Goal: Find specific page/section: Find specific page/section

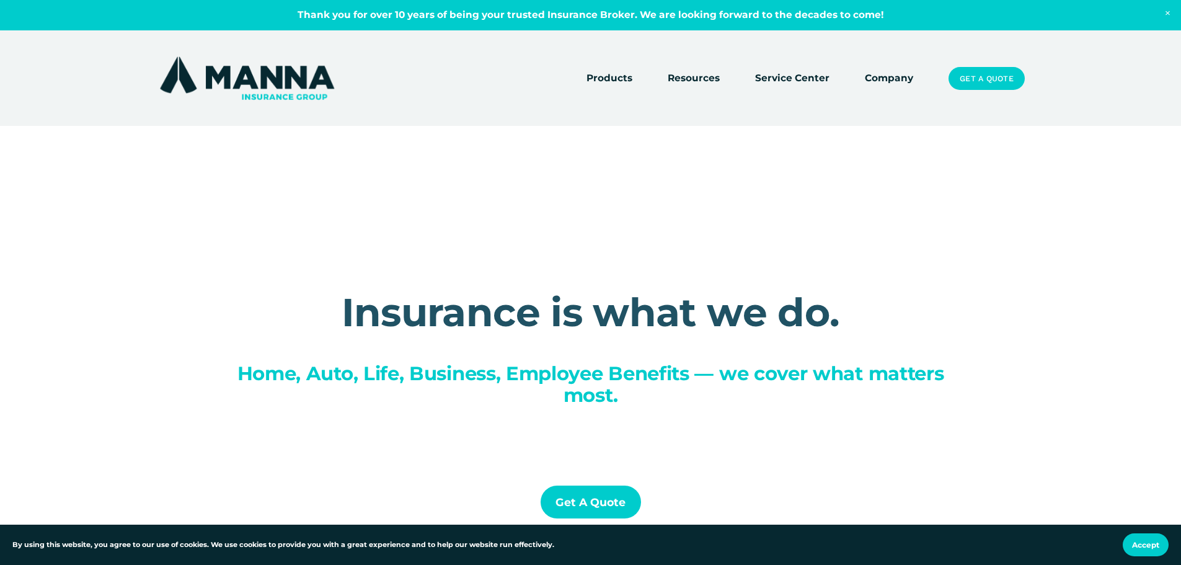
click at [895, 76] on link "Company" at bounding box center [888, 78] width 48 height 17
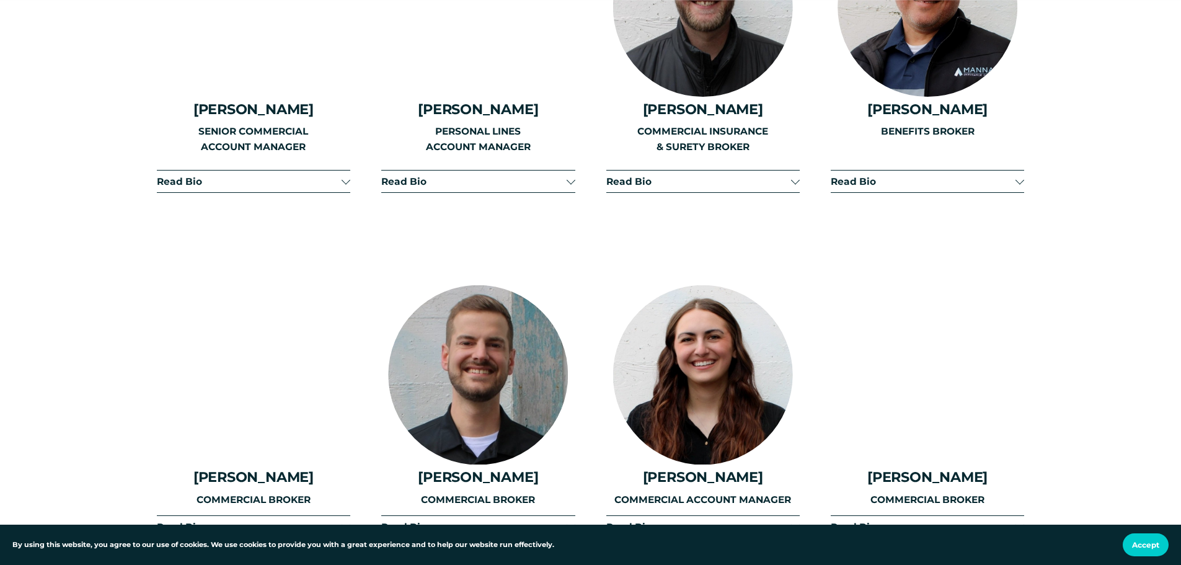
scroll to position [2231, 0]
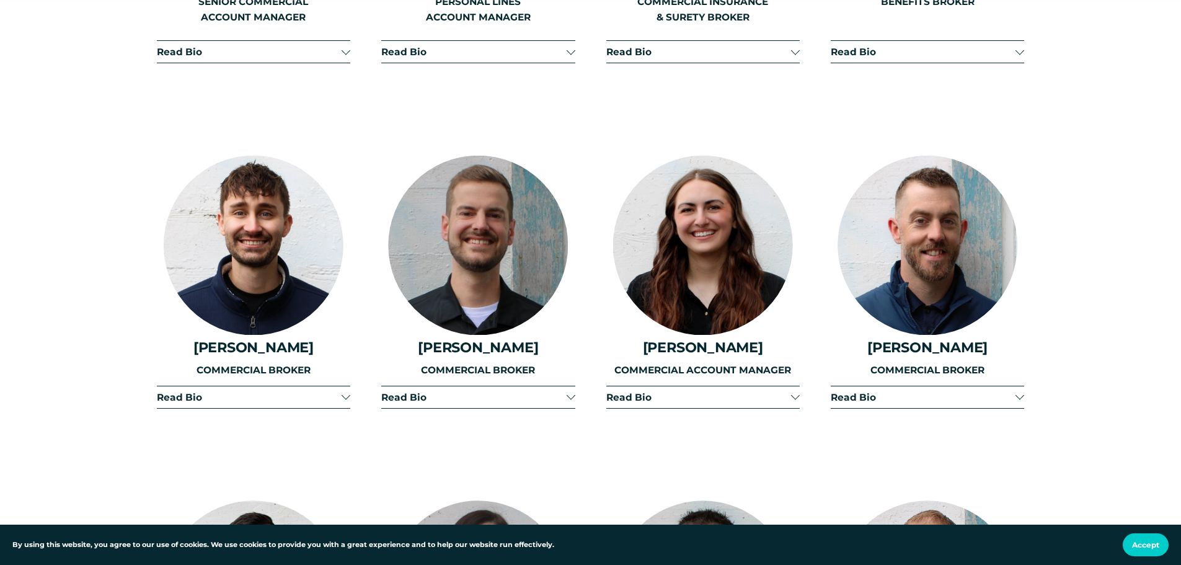
click at [732, 253] on div at bounding box center [703, 246] width 180 height 180
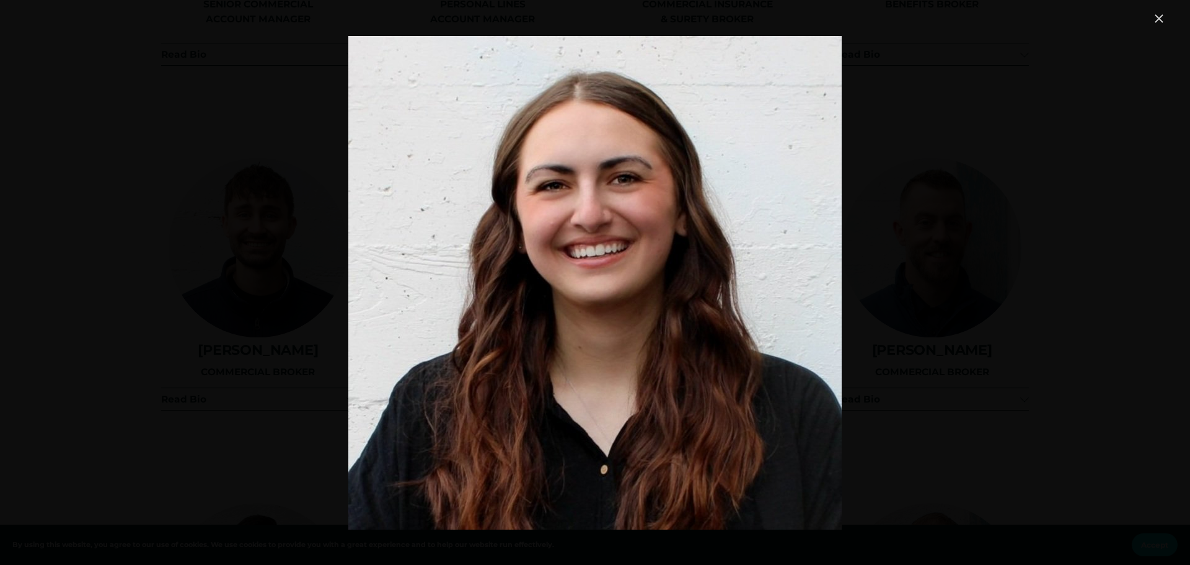
click at [1157, 15] on link "Close" at bounding box center [1158, 18] width 15 height 15
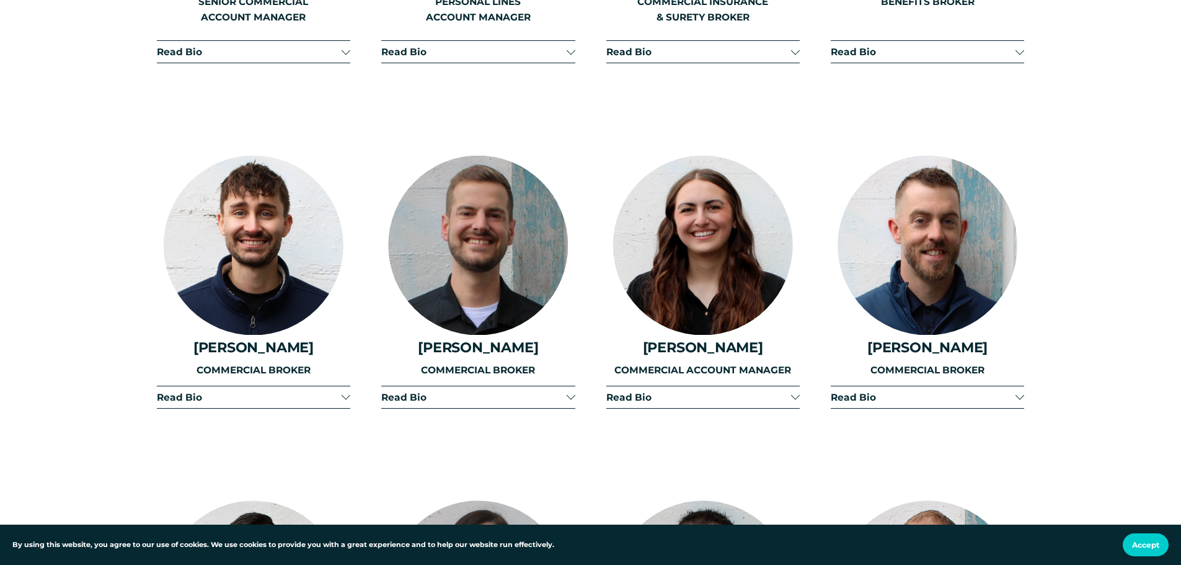
click at [634, 391] on span "Read Bio" at bounding box center [698, 397] width 185 height 12
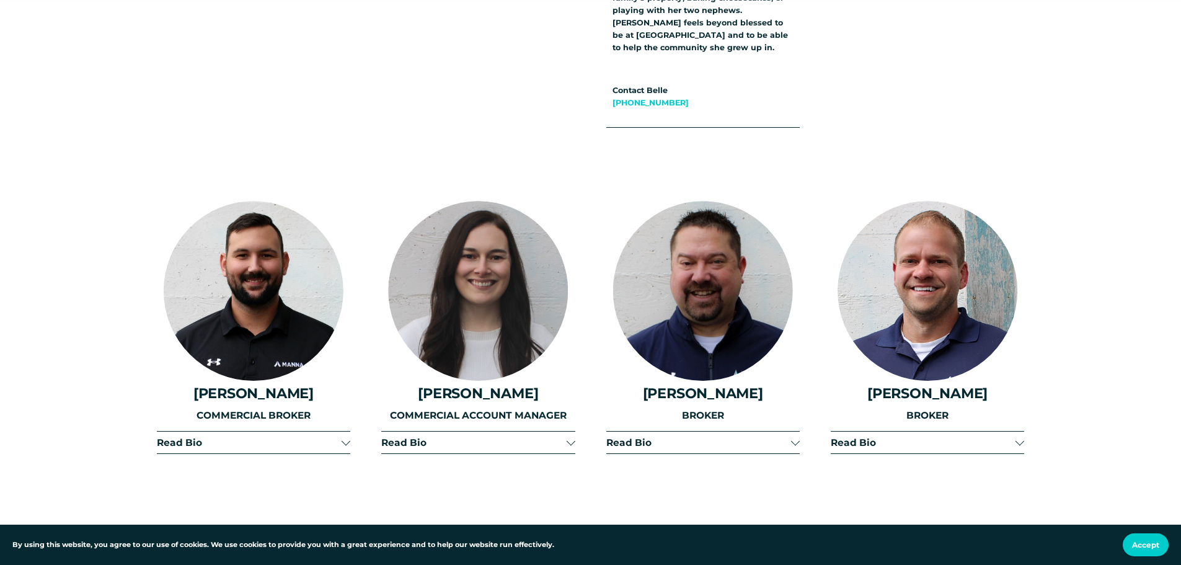
scroll to position [2851, 0]
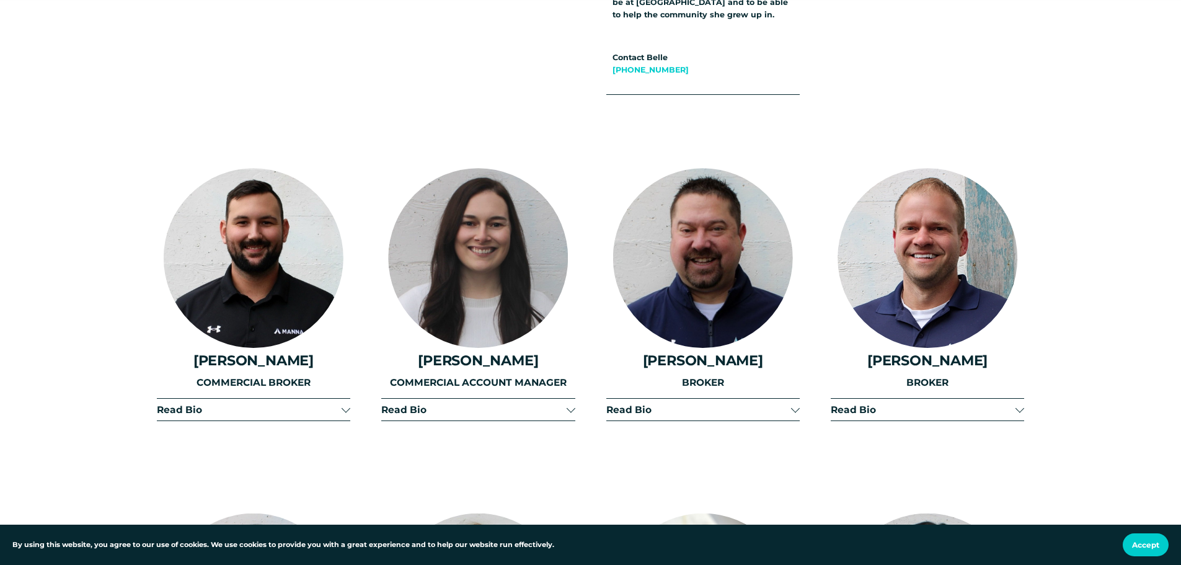
click at [473, 403] on span "Read Bio" at bounding box center [473, 409] width 185 height 12
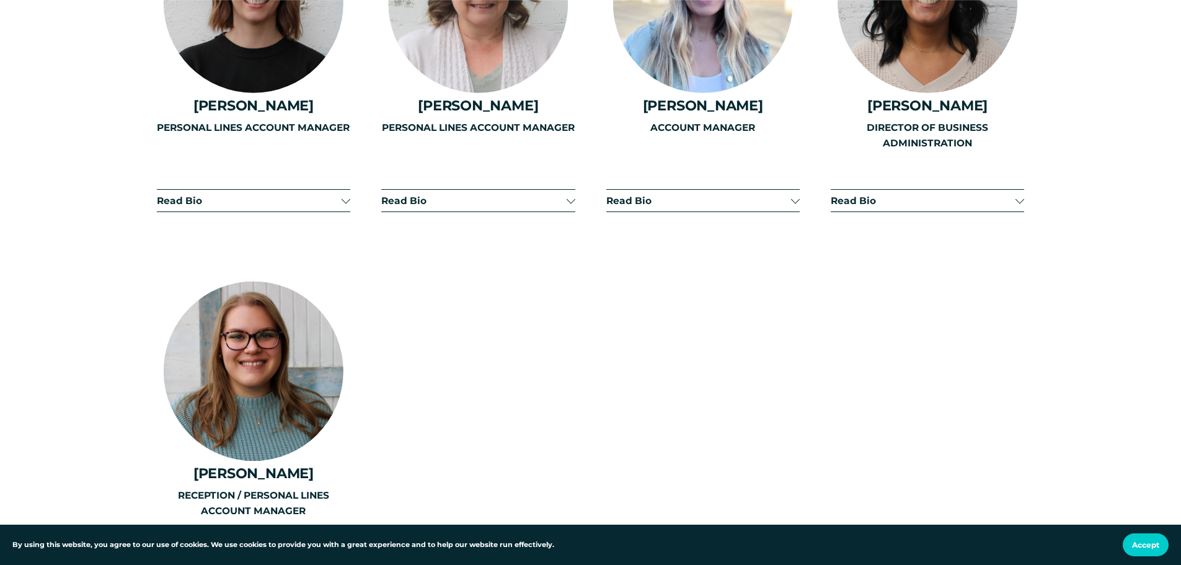
scroll to position [3718, 0]
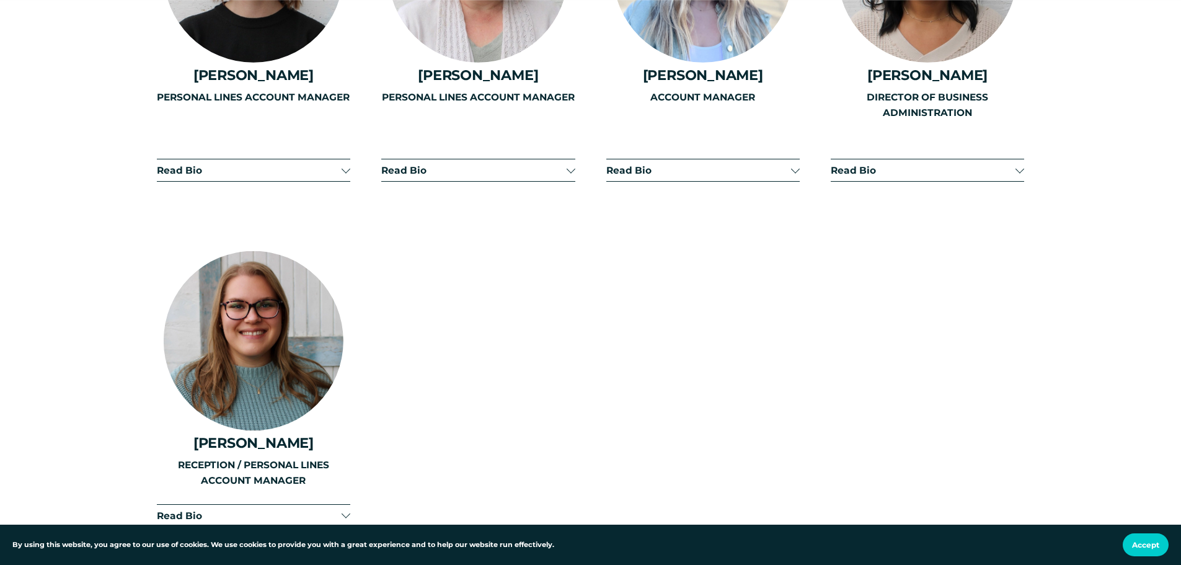
click at [200, 99] on div "PERSONAL LINES ACCOUNT MANAGER" at bounding box center [253, 133] width 193 height 87
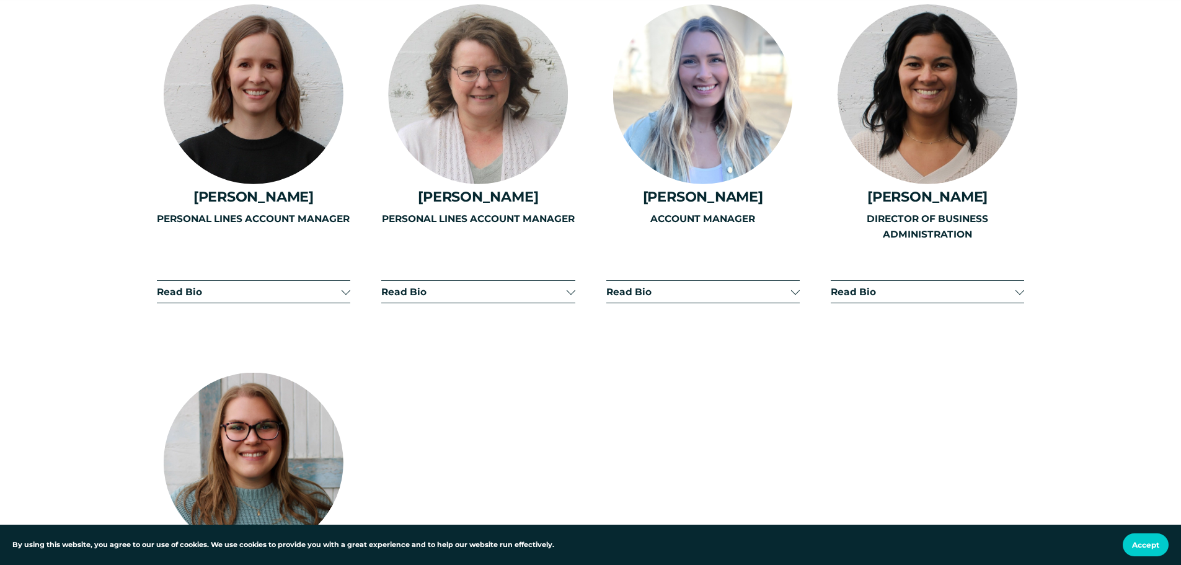
scroll to position [3470, 0]
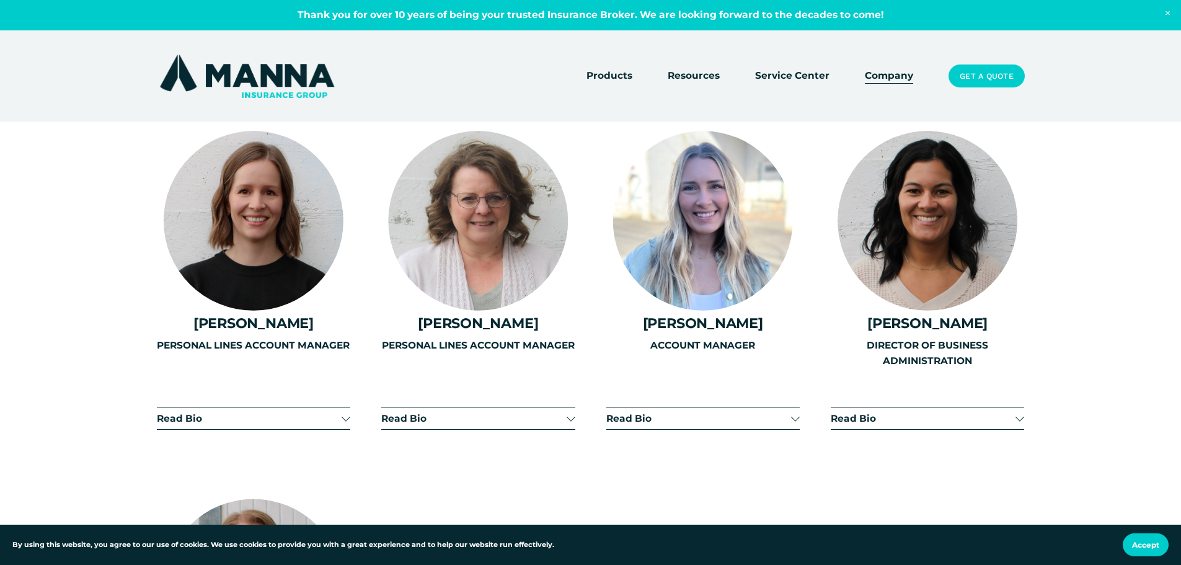
click at [343, 344] on div "PERSONAL LINES ACCOUNT MANAGER" at bounding box center [253, 381] width 193 height 87
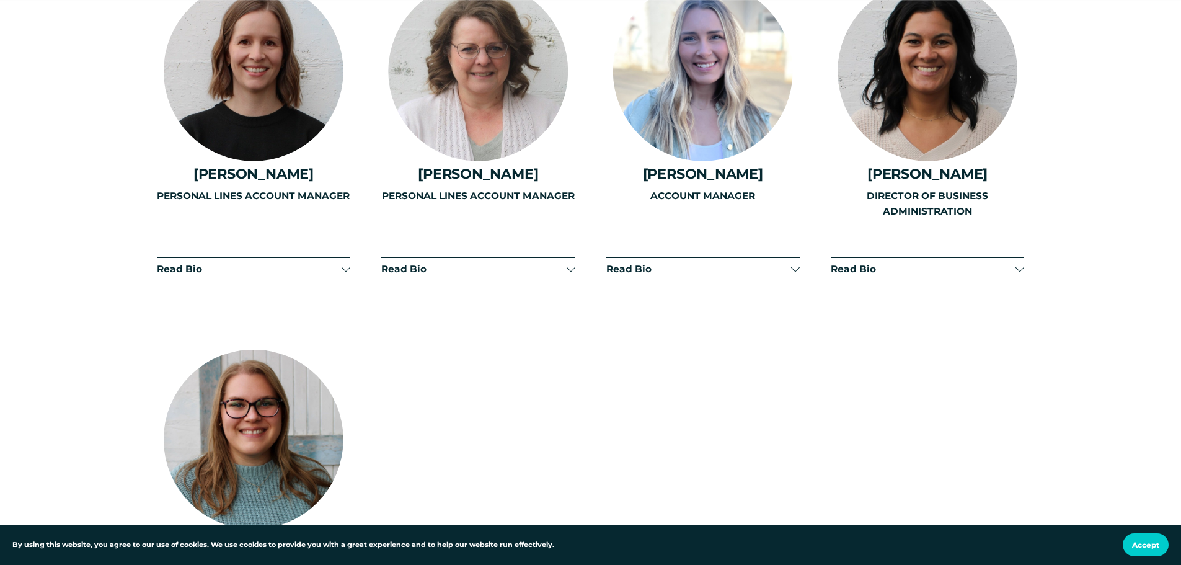
scroll to position [3532, 0]
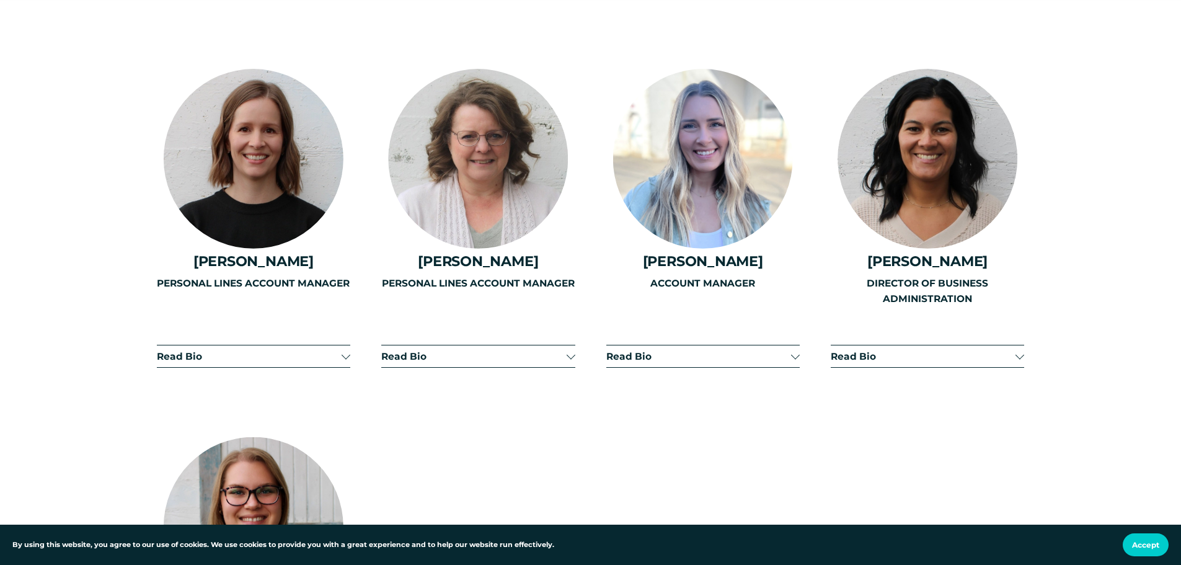
click at [348, 281] on div "PERSONAL LINES ACCOUNT MANAGER" at bounding box center [253, 319] width 193 height 87
click at [199, 286] on div "PERSONAL LINES ACCOUNT MANAGER" at bounding box center [253, 319] width 193 height 87
click at [456, 284] on div "PERSONAL LINES ACCOUNT MANAGER" at bounding box center [477, 319] width 193 height 87
click at [572, 283] on div "PERSONAL LINES ACCOUNT MANAGER" at bounding box center [477, 319] width 193 height 87
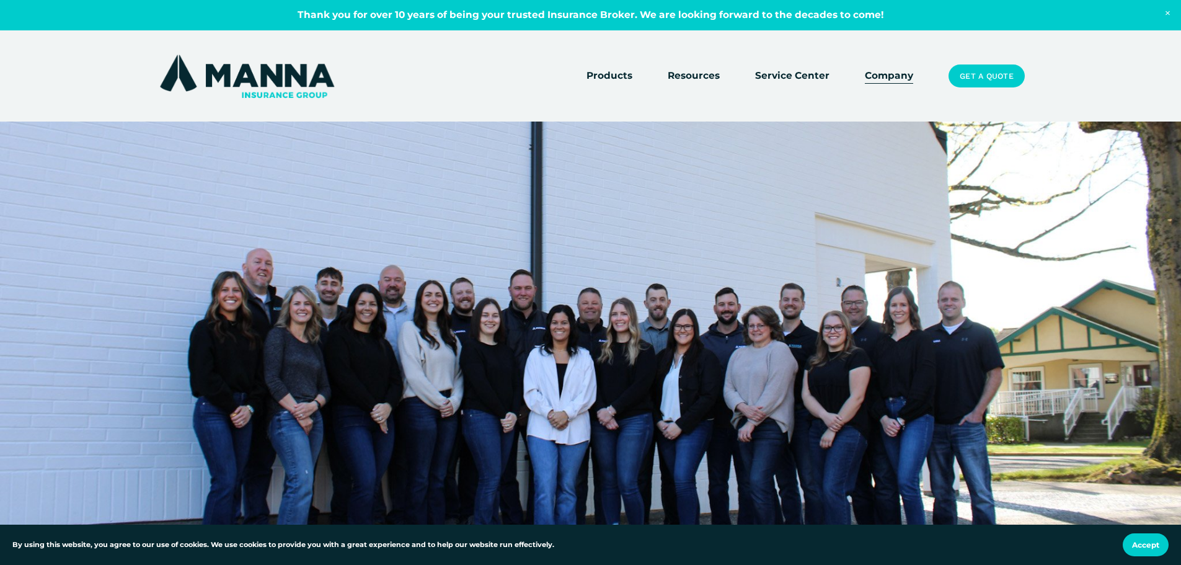
scroll to position [620, 0]
